Goal: Complete application form

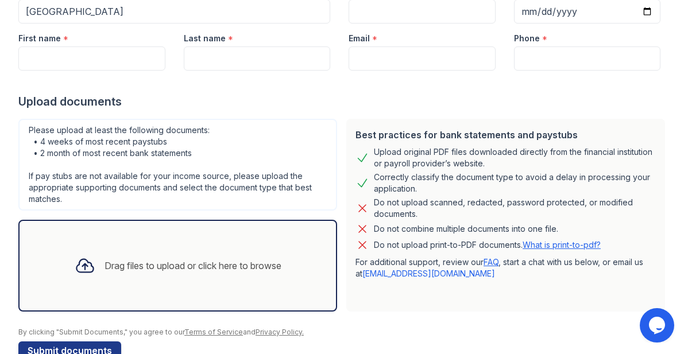
scroll to position [89, 0]
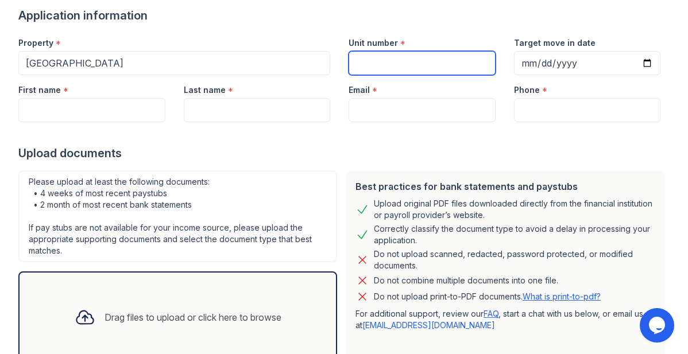
click at [433, 65] on input "Unit number" at bounding box center [421, 63] width 147 height 24
type input "NA"
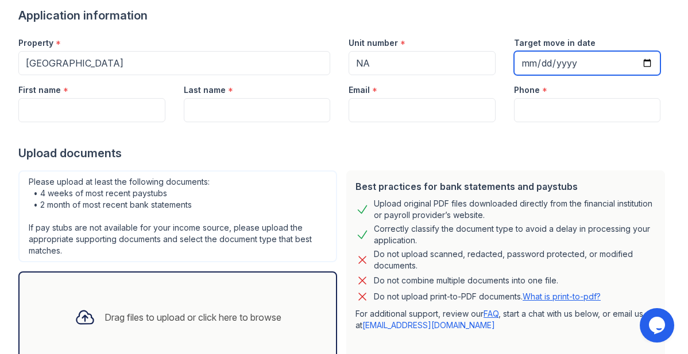
click at [547, 57] on input "Target move in date" at bounding box center [587, 63] width 147 height 24
click at [646, 65] on input "Target move in date" at bounding box center [587, 63] width 147 height 24
type input "[DATE]"
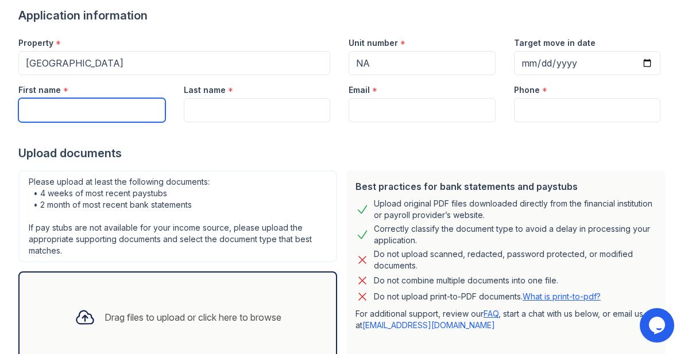
click at [86, 114] on input "First name" at bounding box center [91, 110] width 147 height 24
type input "[PERSON_NAME]"
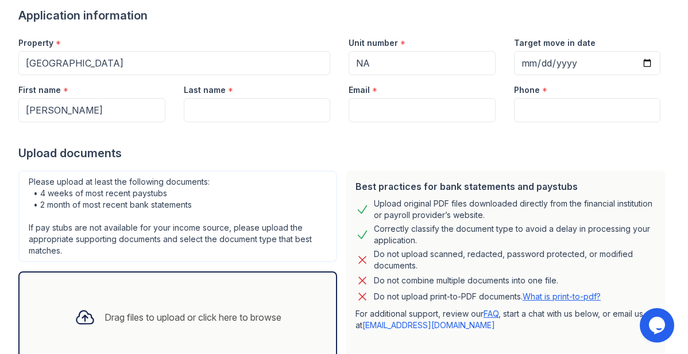
click at [201, 122] on div at bounding box center [343, 133] width 651 height 23
click at [199, 114] on input "Last name" at bounding box center [257, 110] width 147 height 24
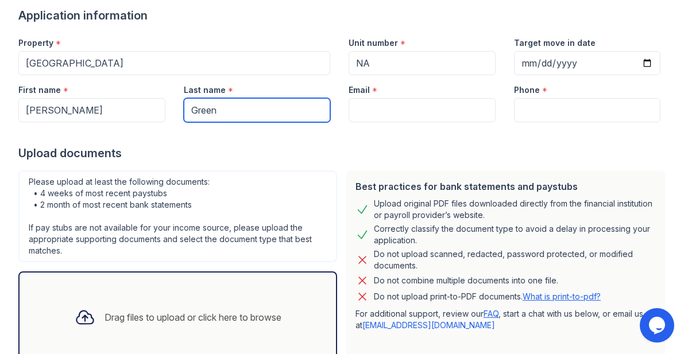
type input "Green"
click at [269, 155] on div "Upload documents" at bounding box center [343, 153] width 651 height 16
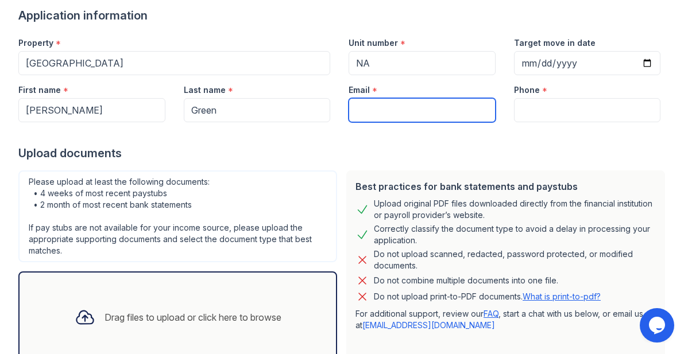
click at [379, 102] on input "Email" at bounding box center [421, 110] width 147 height 24
type input "[EMAIL_ADDRESS][DOMAIN_NAME]"
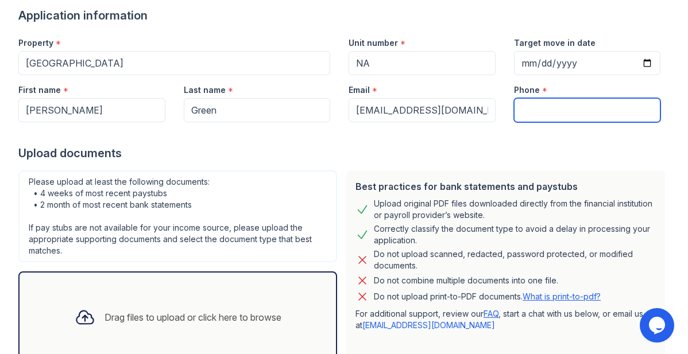
click at [546, 107] on input "Phone" at bounding box center [587, 110] width 147 height 24
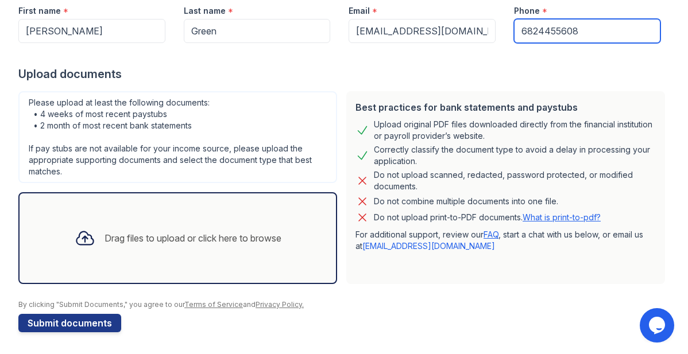
scroll to position [169, 0]
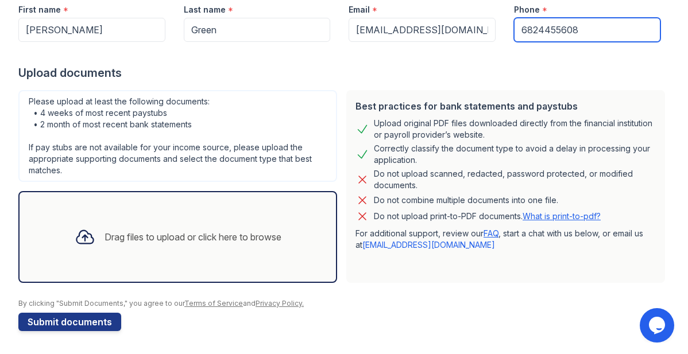
type input "6824455608"
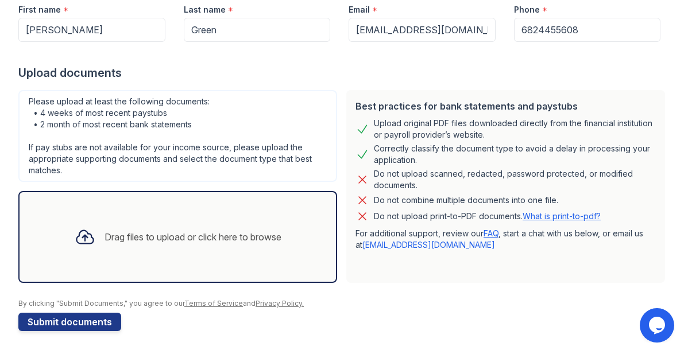
click at [77, 218] on div "Drag files to upload or click here to browse" at bounding box center [177, 237] width 225 height 39
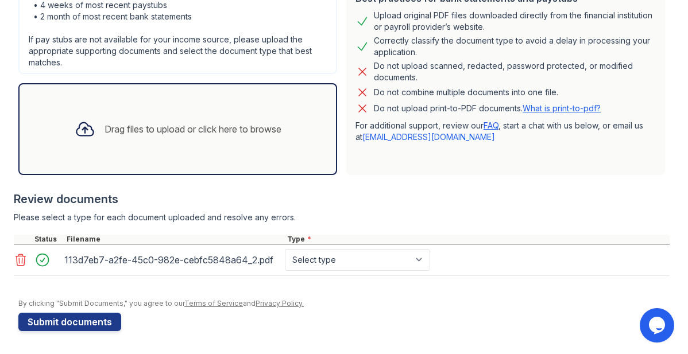
scroll to position [276, 0]
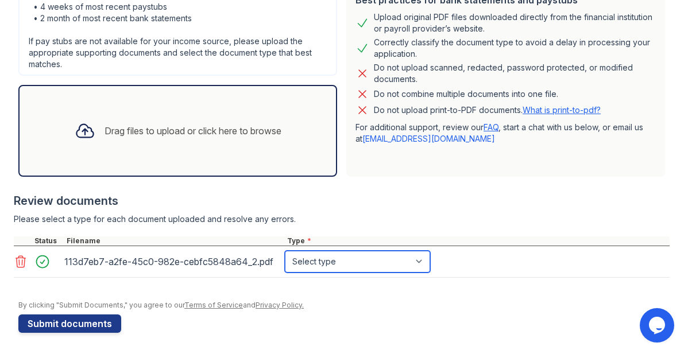
click at [368, 271] on select "Select type Paystub Bank Statement Offer Letter Tax Documents Benefit Award Let…" at bounding box center [357, 262] width 145 height 22
select select "paystub"
click at [285, 251] on select "Select type Paystub Bank Statement Offer Letter Tax Documents Benefit Award Let…" at bounding box center [357, 262] width 145 height 22
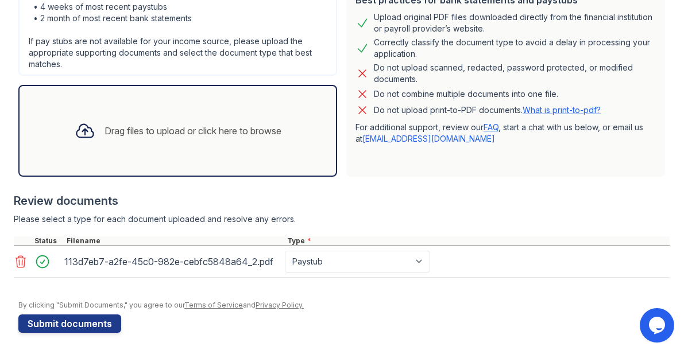
click at [265, 123] on div "Drag files to upload or click here to browse" at bounding box center [177, 130] width 225 height 39
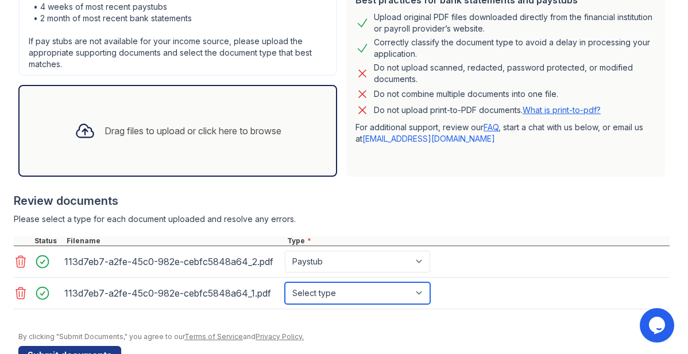
click at [398, 301] on select "Select type Paystub Bank Statement Offer Letter Tax Documents Benefit Award Let…" at bounding box center [357, 293] width 145 height 22
select select "paystub"
click at [285, 282] on select "Select type Paystub Bank Statement Offer Letter Tax Documents Benefit Award Let…" at bounding box center [357, 293] width 145 height 22
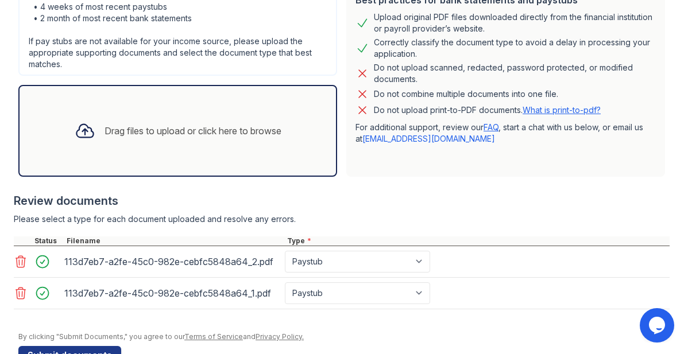
click at [314, 137] on div "Drag files to upload or click here to browse" at bounding box center [177, 131] width 319 height 92
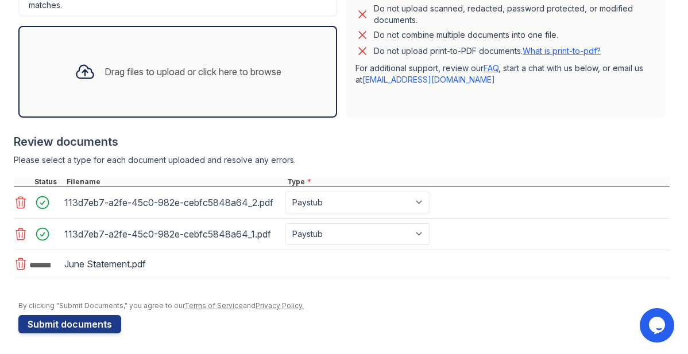
scroll to position [337, 0]
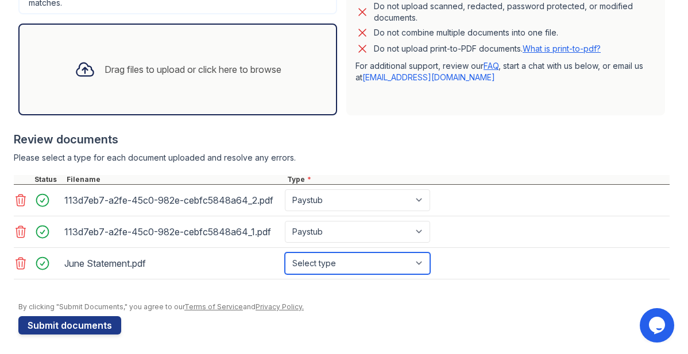
click at [335, 271] on select "Select type Paystub Bank Statement Offer Letter Tax Documents Benefit Award Let…" at bounding box center [357, 264] width 145 height 22
select select "bank_statement"
click at [285, 253] on select "Select type Paystub Bank Statement Offer Letter Tax Documents Benefit Award Let…" at bounding box center [357, 264] width 145 height 22
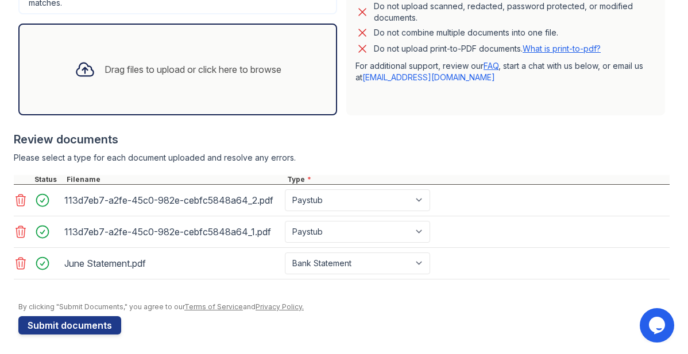
click at [276, 87] on div "Drag files to upload or click here to browse" at bounding box center [177, 69] width 225 height 39
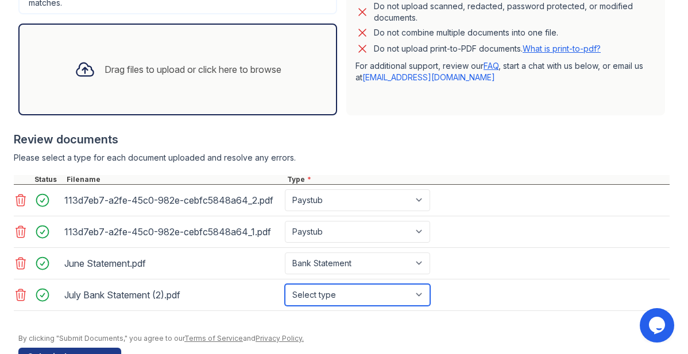
click at [364, 298] on select "Select type Paystub Bank Statement Offer Letter Tax Documents Benefit Award Let…" at bounding box center [357, 295] width 145 height 22
select select "bank_statement"
click at [285, 284] on select "Select type Paystub Bank Statement Offer Letter Tax Documents Benefit Award Let…" at bounding box center [357, 295] width 145 height 22
click at [104, 75] on div "Drag files to upload or click here to browse" at bounding box center [192, 70] width 177 height 14
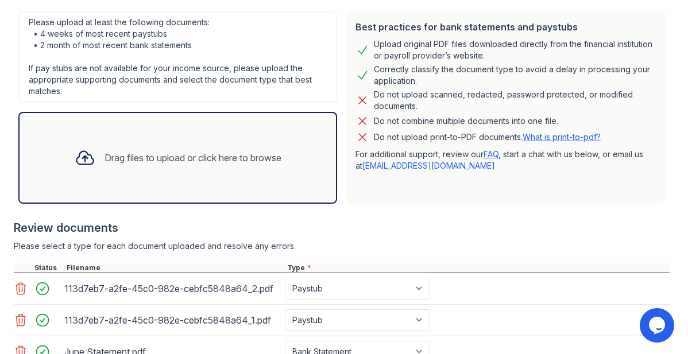
scroll to position [249, 0]
click at [216, 169] on div "Drag files to upload or click here to browse" at bounding box center [177, 157] width 225 height 39
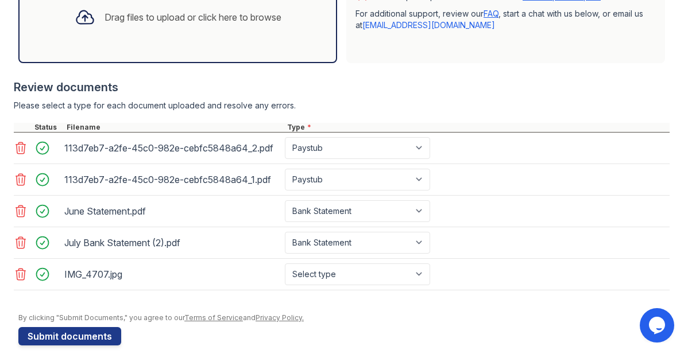
scroll to position [390, 0]
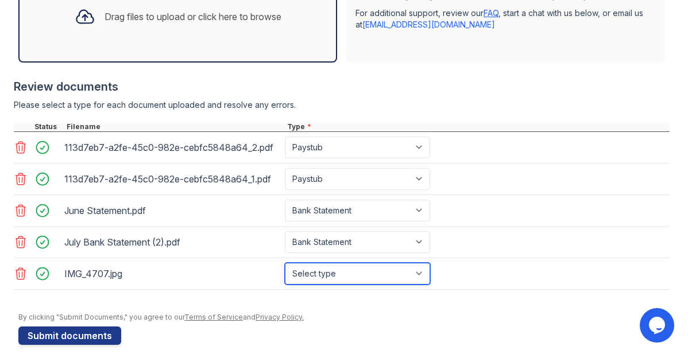
click at [396, 277] on select "Select type Paystub Bank Statement Offer Letter Tax Documents Benefit Award Let…" at bounding box center [357, 274] width 145 height 22
select select "other"
click at [285, 263] on select "Select type Paystub Bank Statement Offer Letter Tax Documents Benefit Award Let…" at bounding box center [357, 274] width 145 height 22
click at [239, 276] on div "IMG_4707.jpg" at bounding box center [172, 274] width 216 height 18
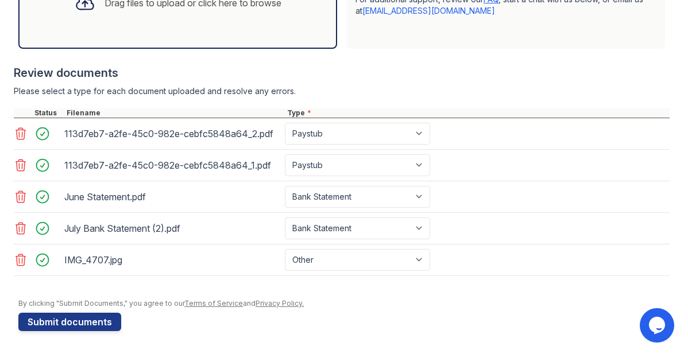
click at [364, 278] on div at bounding box center [341, 281] width 655 height 11
click at [89, 330] on button "Submit documents" at bounding box center [69, 322] width 103 height 18
